Goal: Task Accomplishment & Management: Manage account settings

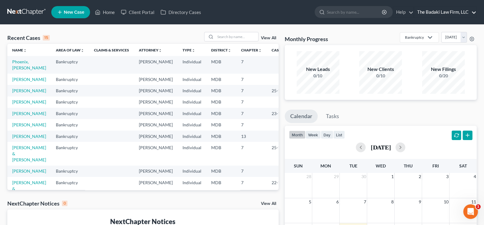
click at [429, 12] on link "The Badaki Law Firm, LLC" at bounding box center [445, 12] width 62 height 11
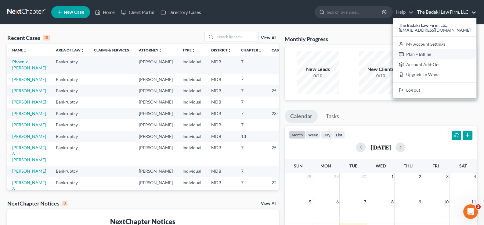
click at [436, 53] on link "Plan + Billing" at bounding box center [434, 54] width 83 height 10
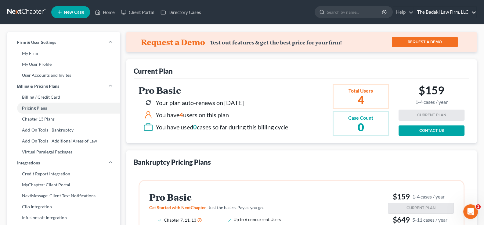
click at [440, 11] on link "The Badaki Law Firm, LLC" at bounding box center [445, 12] width 62 height 11
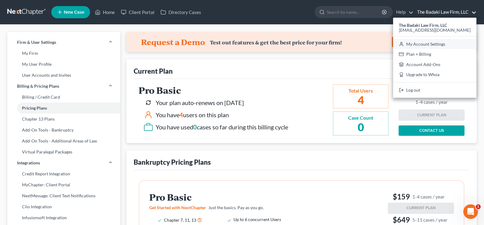
click at [440, 44] on link "My Account Settings" at bounding box center [434, 44] width 83 height 10
select select "38"
select select "24"
select select "21"
